Goal: Task Accomplishment & Management: Complete application form

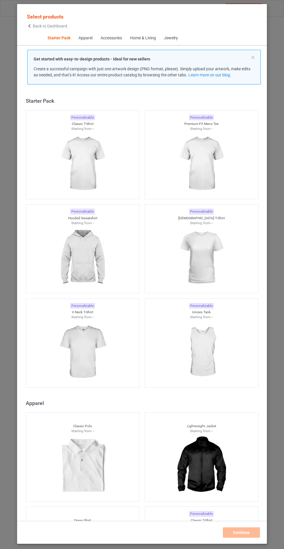
scroll to position [7, 0]
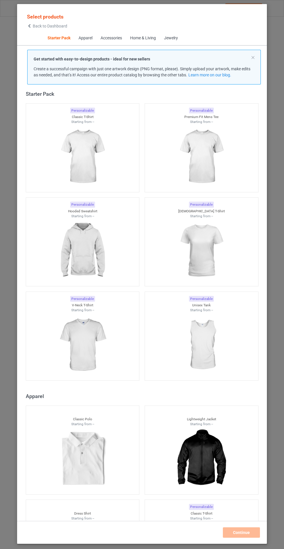
click at [96, 231] on img at bounding box center [82, 251] width 52 height 65
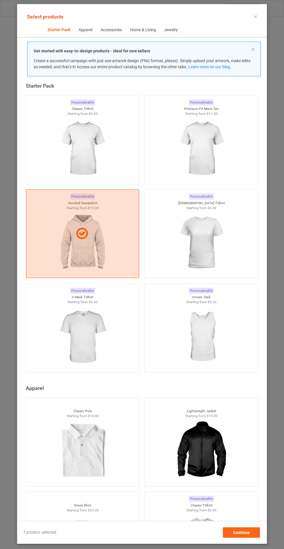
scroll to position [34, 0]
click at [244, 535] on span "Continue" at bounding box center [241, 533] width 17 height 5
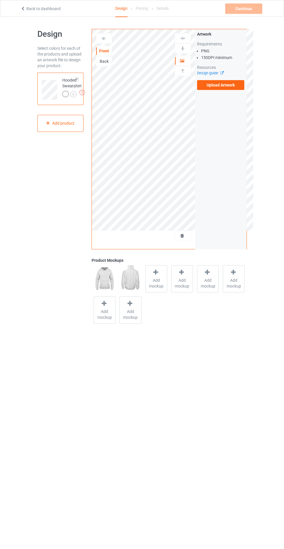
click at [238, 88] on label "Upload Artwork" at bounding box center [220, 85] width 47 height 10
click at [0, 0] on input "Upload Artwork" at bounding box center [0, 0] width 0 height 0
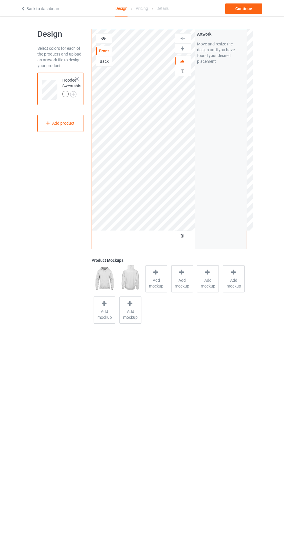
click at [153, 278] on span "Add mockup" at bounding box center [156, 284] width 21 height 12
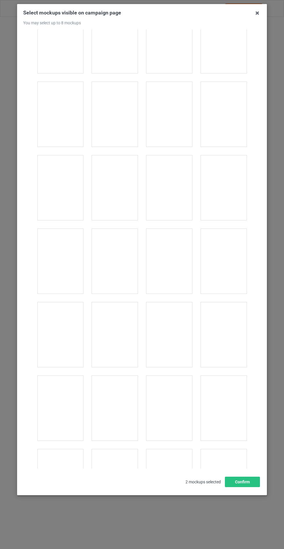
scroll to position [4673, 0]
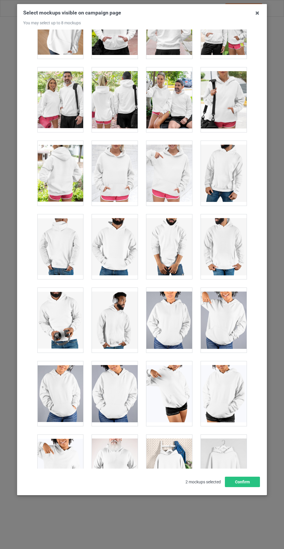
click at [117, 165] on div at bounding box center [115, 173] width 46 height 65
click at [235, 488] on button "Confirm" at bounding box center [242, 482] width 35 height 10
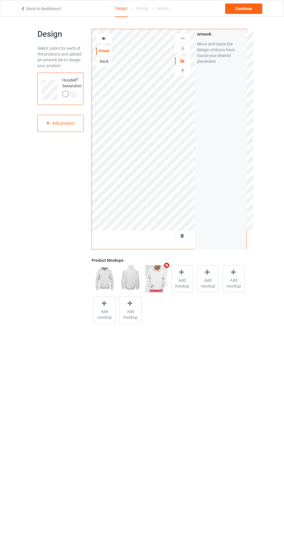
click at [0, 0] on img at bounding box center [0, 0] width 0 height 0
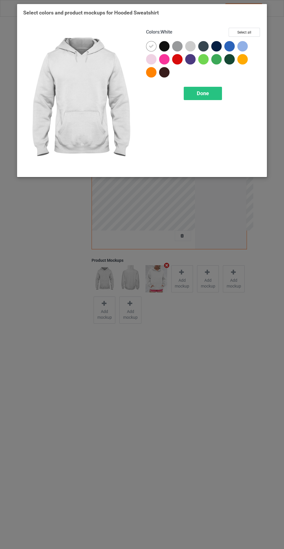
click at [163, 43] on div at bounding box center [164, 46] width 10 height 10
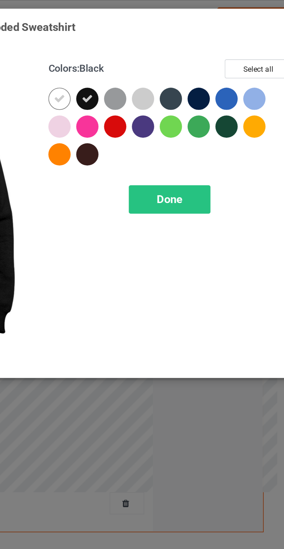
click at [203, 42] on div at bounding box center [203, 46] width 10 height 10
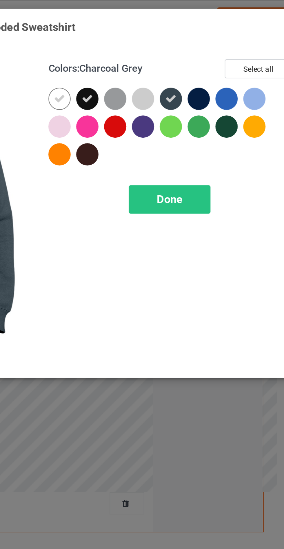
click at [228, 41] on div at bounding box center [229, 46] width 10 height 10
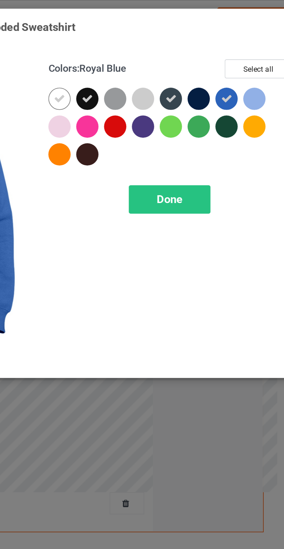
click at [216, 42] on div at bounding box center [216, 46] width 10 height 10
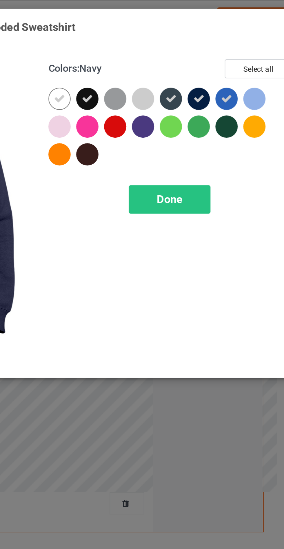
click at [185, 53] on div at bounding box center [191, 47] width 13 height 13
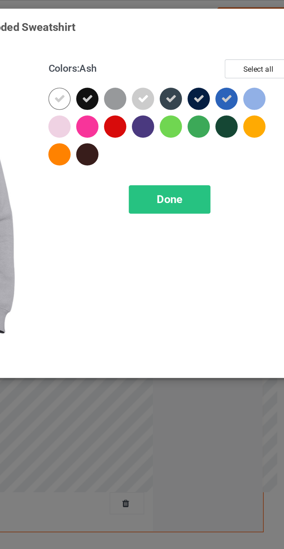
click at [162, 69] on div at bounding box center [164, 72] width 10 height 10
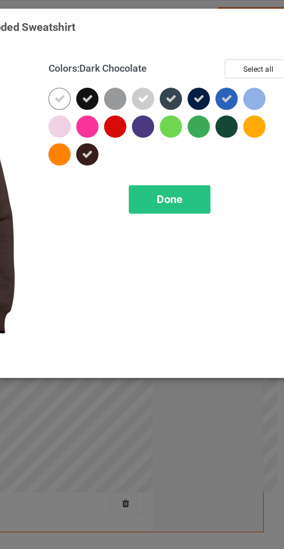
click at [208, 93] on div "Done" at bounding box center [203, 93] width 38 height 13
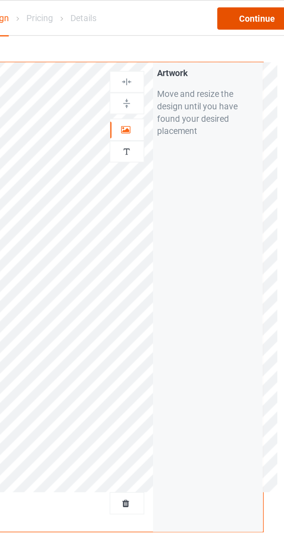
click at [229, 10] on div "Continue" at bounding box center [243, 8] width 37 height 10
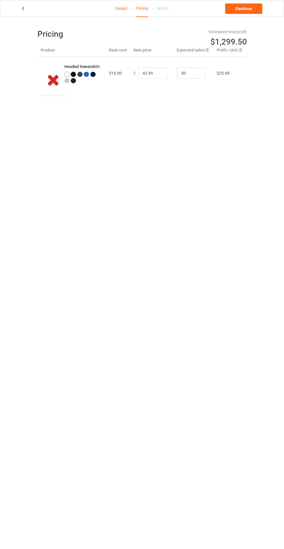
click at [23, 8] on icon at bounding box center [23, 8] width 5 height 4
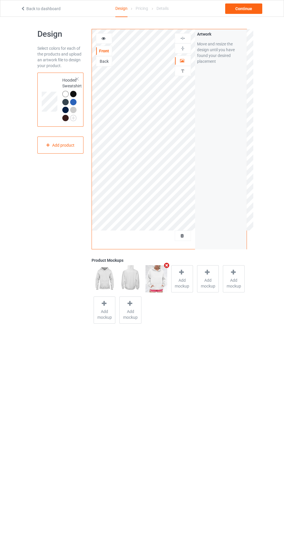
click at [231, 12] on div "Continue" at bounding box center [243, 8] width 37 height 10
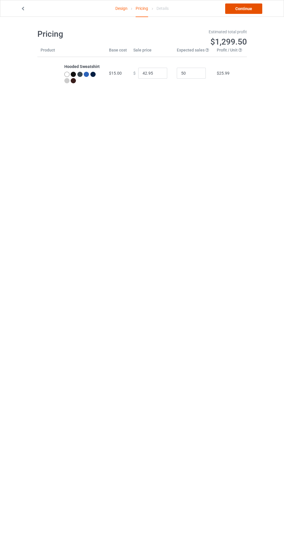
click at [236, 12] on link "Continue" at bounding box center [243, 8] width 37 height 10
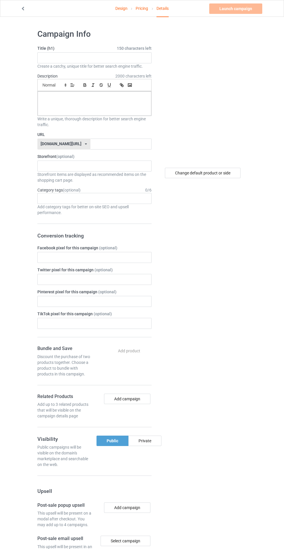
click at [45, 47] on label "Title (h1) 150 characters left" at bounding box center [94, 48] width 114 height 6
click at [43, 58] on input "text" at bounding box center [94, 57] width 114 height 11
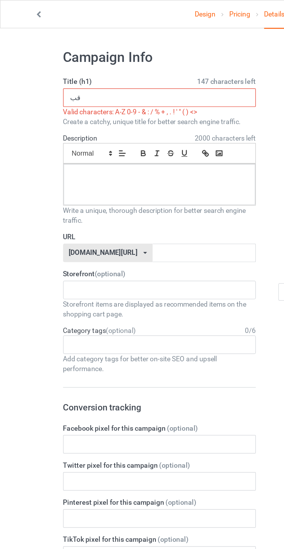
type input "ق"
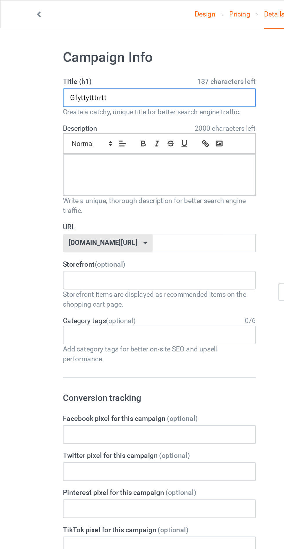
type input "Gfyttytttrrtt"
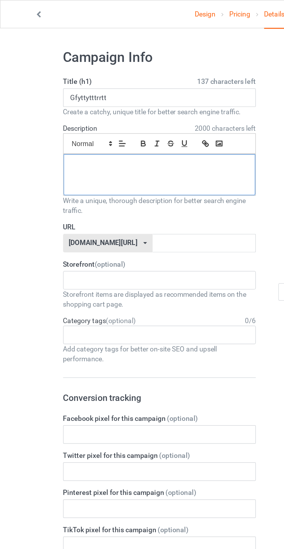
click at [47, 100] on p at bounding box center [94, 98] width 104 height 6
click at [92, 155] on label "Storefront (optional)" at bounding box center [94, 157] width 114 height 6
click at [91, 148] on input "text" at bounding box center [120, 144] width 61 height 11
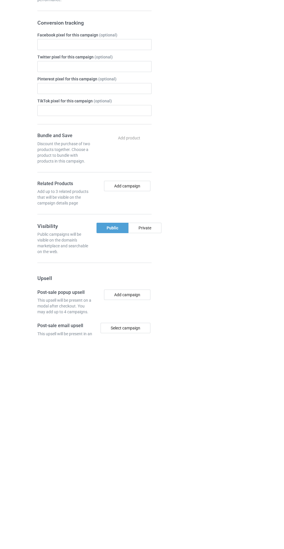
scroll to position [3, 0]
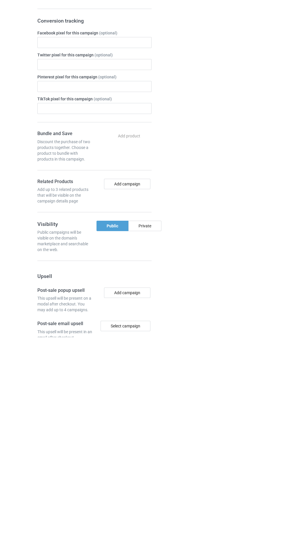
type input "Hyuyyyggt"
click at [145, 441] on div "Private" at bounding box center [144, 438] width 33 height 10
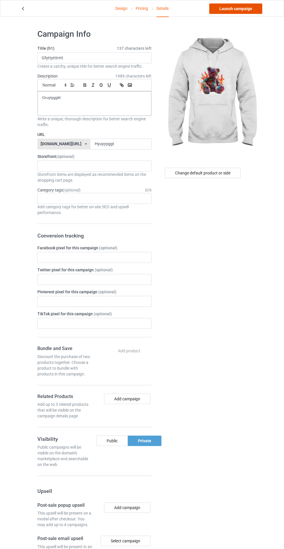
click at [218, 5] on link "Launch campaign" at bounding box center [235, 8] width 53 height 10
